Goal: Information Seeking & Learning: Learn about a topic

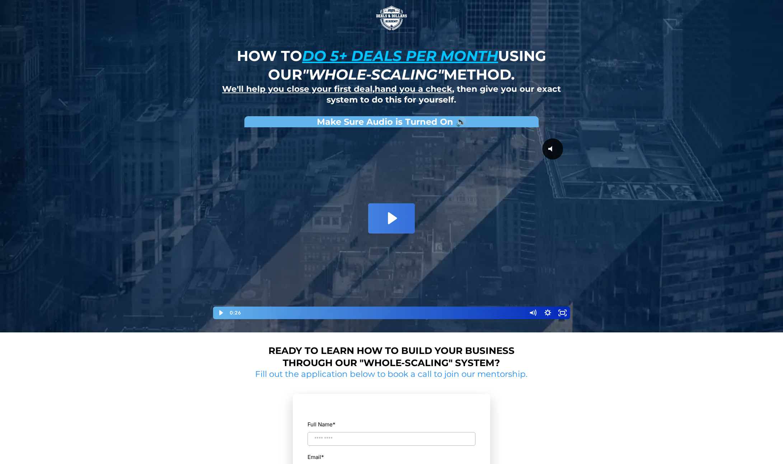
click at [402, 215] on icon "Play Video: David Choi - Whole-Scaling VSL V.2 (short)" at bounding box center [391, 218] width 47 height 30
click at [392, 220] on div at bounding box center [391, 225] width 359 height 189
click at [433, 275] on div at bounding box center [391, 225] width 359 height 189
click at [338, 313] on div "3:08" at bounding box center [383, 313] width 276 height 13
click at [312, 312] on div "2:19" at bounding box center [383, 313] width 276 height 13
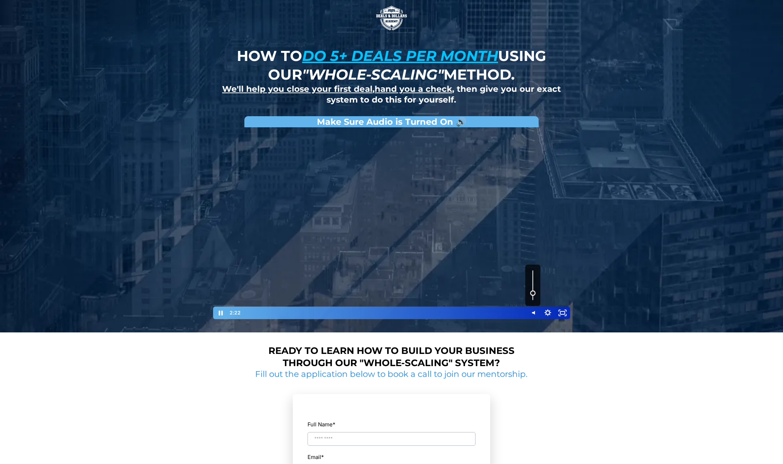
drag, startPoint x: 533, startPoint y: 287, endPoint x: 534, endPoint y: 293, distance: 6.3
click at [534, 293] on div "Volume" at bounding box center [532, 285] width 15 height 41
click at [478, 237] on div at bounding box center [391, 225] width 359 height 189
click at [366, 312] on div "4:10" at bounding box center [383, 313] width 276 height 13
click at [387, 314] on div "4:54" at bounding box center [383, 313] width 276 height 13
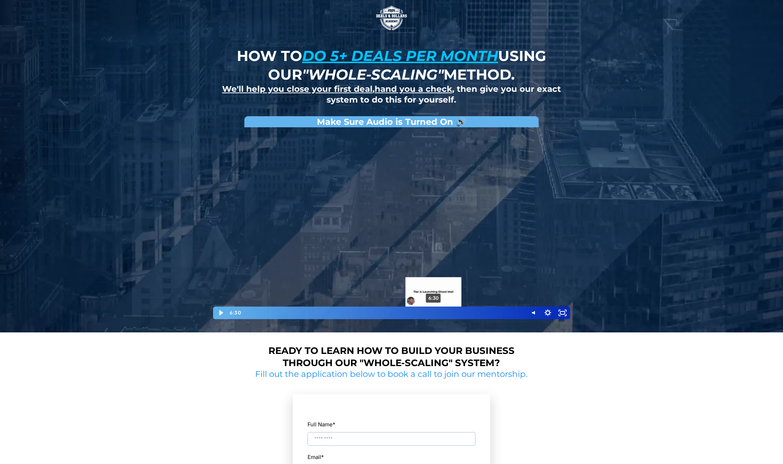
click at [433, 314] on div "6:30" at bounding box center [383, 313] width 276 height 13
drag, startPoint x: 426, startPoint y: 314, endPoint x: 416, endPoint y: 314, distance: 10.4
click at [416, 314] on div "Playbar" at bounding box center [415, 313] width 4 height 4
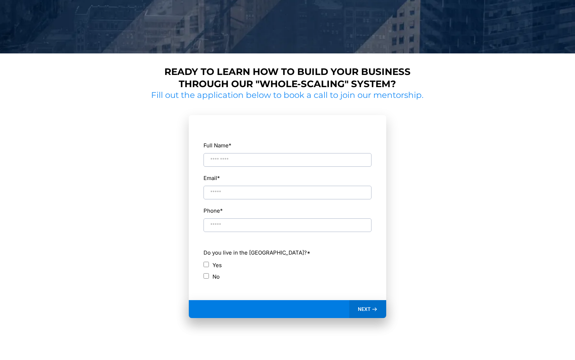
scroll to position [333, 0]
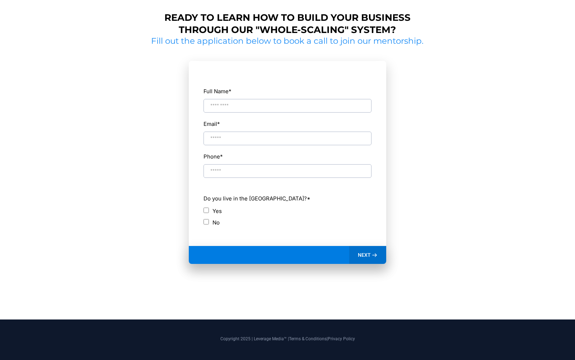
click at [280, 156] on label "Phone *" at bounding box center [287, 157] width 168 height 10
click at [280, 164] on input "Phone *" at bounding box center [287, 171] width 168 height 14
click at [144, 142] on div "Ready to learn how to build your business through our "whole-scaling" system? F…" at bounding box center [287, 159] width 420 height 306
click at [262, 336] on p "Copyright 2025 | Leverage Media™ | Terms & Conditions | Privacy Policy" at bounding box center [287, 339] width 405 height 6
drag, startPoint x: 294, startPoint y: 207, endPoint x: 306, endPoint y: 216, distance: 14.6
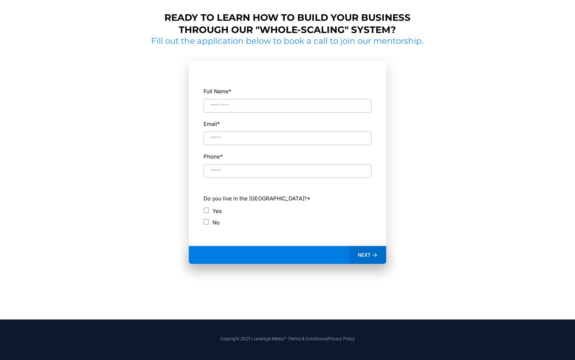
click at [309, 208] on div "Yes" at bounding box center [287, 211] width 168 height 10
drag, startPoint x: 188, startPoint y: 165, endPoint x: 64, endPoint y: 175, distance: 124.9
click at [187, 164] on section "Full Name * Email * Phone * ch Do you live in the [GEOGRAPHIC_DATA]? * Yes No W…" at bounding box center [288, 172] width 278 height 250
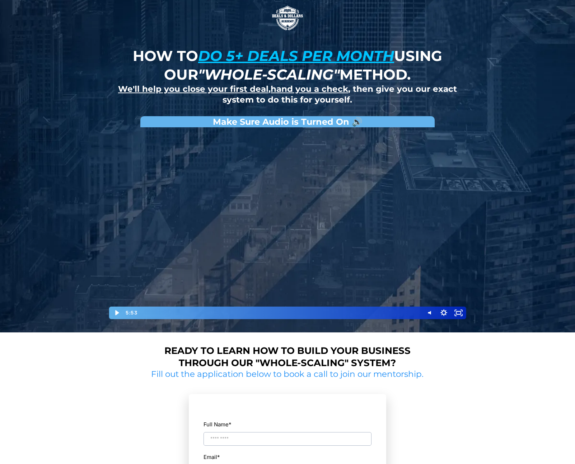
scroll to position [9, 0]
